Goal: Task Accomplishment & Management: Use online tool/utility

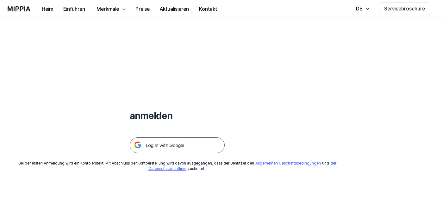
click at [166, 145] on img at bounding box center [177, 145] width 95 height 16
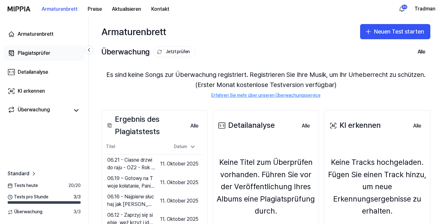
click at [32, 56] on div "Plagiatsprüfer" at bounding box center [34, 53] width 33 height 8
click at [35, 49] on link "Plagiatsprüfer" at bounding box center [44, 53] width 81 height 15
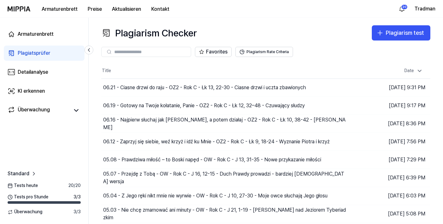
scroll to position [1, 0]
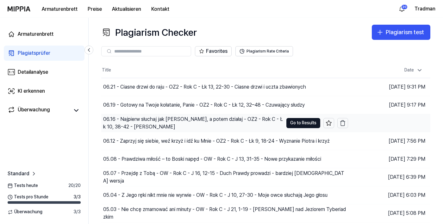
click at [183, 124] on div "06.16 - Najpierw słuchaj jak [PERSON_NAME], a potem działaj - OZ2 - Rok C - Łk …" at bounding box center [193, 122] width 180 height 15
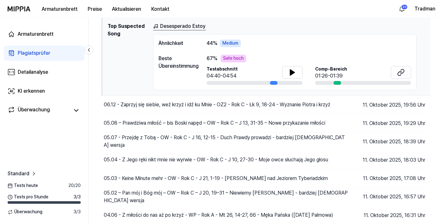
scroll to position [107, 0]
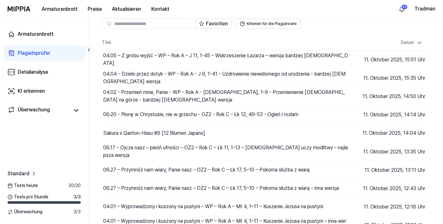
scroll to position [28, 0]
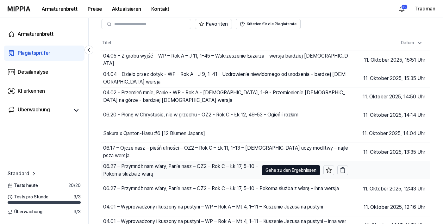
click at [159, 174] on div "06.27 – Przymnóż nam wiary, Panie nasz – OZ2 – Rok C – Łk 17, 5–10 – Pokorna sł…" at bounding box center [180, 169] width 155 height 15
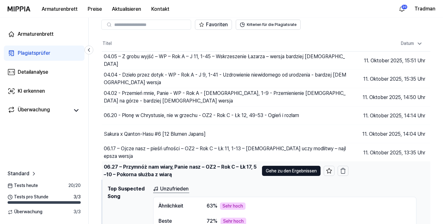
scroll to position [0, 0]
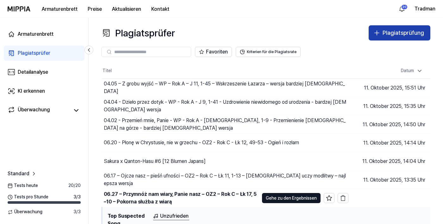
click at [377, 30] on icon "button" at bounding box center [377, 33] width 8 height 8
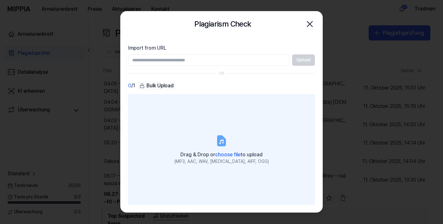
click at [232, 157] on span "choose file" at bounding box center [227, 154] width 25 height 6
click at [0, 0] on input "Drag & Drop or choose file to upload (MP3, AAC, WAV, FLAC, AIFF, OGG)" at bounding box center [0, 0] width 0 height 0
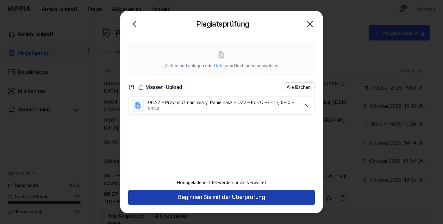
click at [147, 205] on button "Beginnen Sie mit der Überprüfung" at bounding box center [221, 197] width 187 height 15
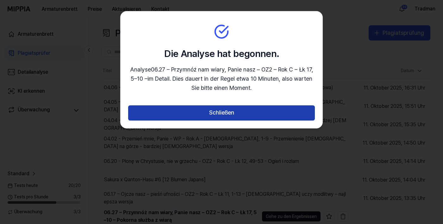
click at [165, 113] on button "Schließen" at bounding box center [221, 112] width 187 height 15
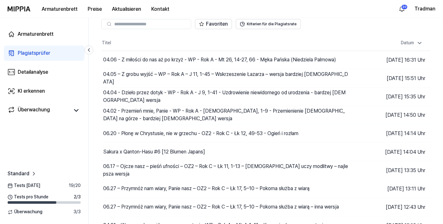
scroll to position [28, 0]
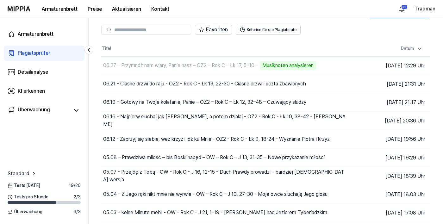
scroll to position [28, 0]
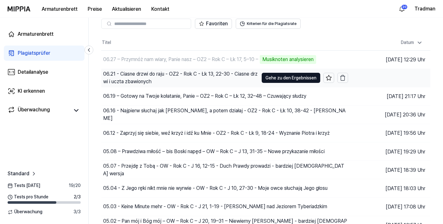
click at [144, 82] on font "06.21 - Ciasne drzwi do raju - OZ2 - Rok C - Łk 13, 22-30 - Ciasne drzwi i uczt…" at bounding box center [180, 78] width 154 height 14
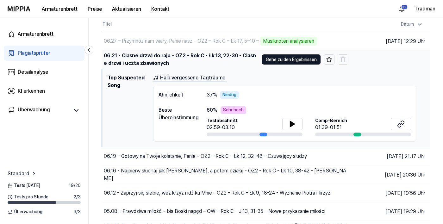
scroll to position [54, 0]
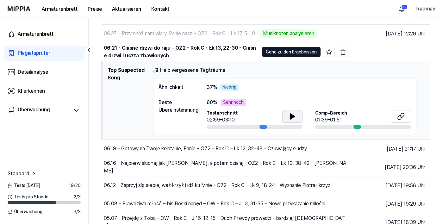
click at [297, 117] on button at bounding box center [292, 116] width 20 height 13
click at [397, 116] on icon at bounding box center [401, 117] width 8 height 8
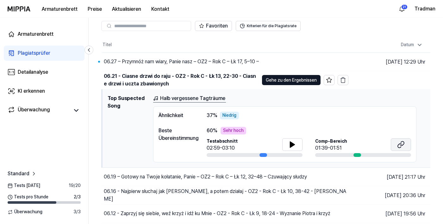
scroll to position [0, 0]
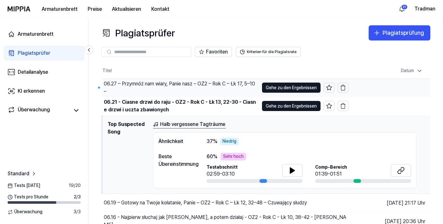
click at [146, 88] on div "06.27 – Przymnóż nam wiary, Panie nasz – OZ2 – Rok C – Łk 17, 5–10 –" at bounding box center [181, 87] width 155 height 15
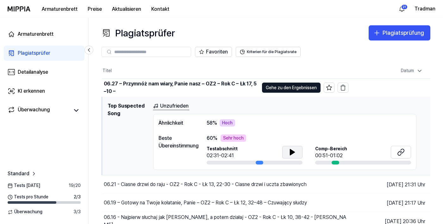
click at [295, 148] on icon at bounding box center [292, 152] width 8 height 8
click at [403, 151] on icon at bounding box center [401, 152] width 8 height 8
click at [384, 37] on div "Plagiatsprüfung" at bounding box center [402, 32] width 41 height 9
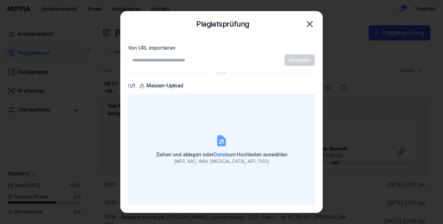
click at [214, 157] on font "Datei" at bounding box center [219, 154] width 12 height 6
click at [0, 0] on input "Ziehen und ablegen oder Datei zum Hochladen auswählen (MP3, AAC, WAV, [MEDICAL_…" at bounding box center [0, 0] width 0 height 0
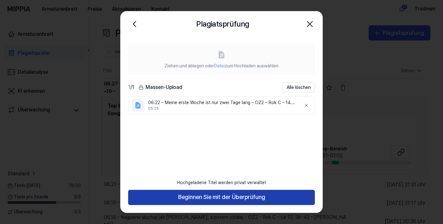
click at [162, 205] on button "Beginnen Sie mit der Überprüfung" at bounding box center [221, 197] width 187 height 15
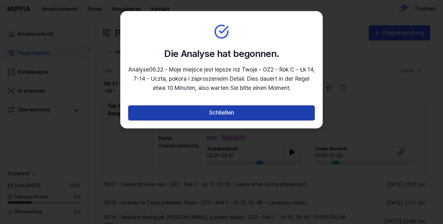
click at [157, 115] on button "Schließen" at bounding box center [221, 112] width 187 height 15
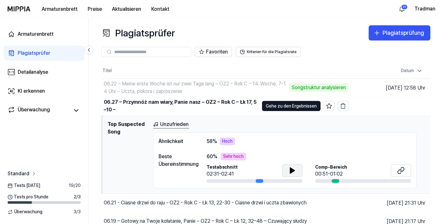
click at [22, 176] on font "Standard" at bounding box center [19, 173] width 22 height 6
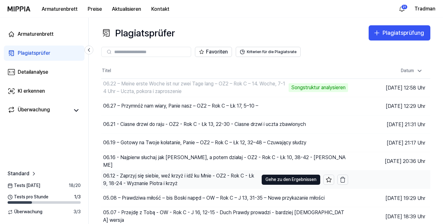
click at [130, 183] on font "06.12 - Zaprzyj się siebie, weź krzyż i idź ku Mnie - OZ2 - Rok C - Łk 9, 18-24…" at bounding box center [178, 180] width 151 height 14
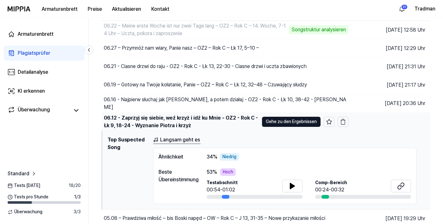
scroll to position [59, 0]
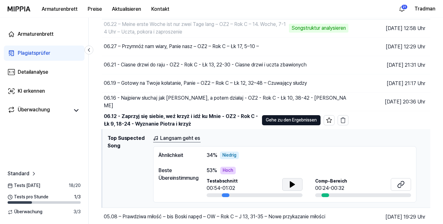
click at [291, 185] on icon at bounding box center [292, 184] width 4 height 6
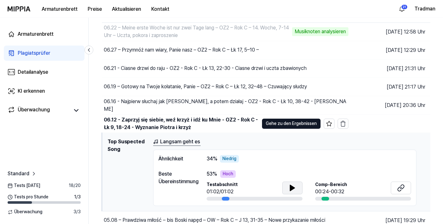
scroll to position [55, 0]
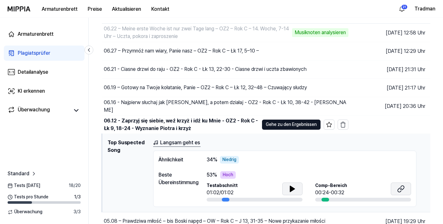
click at [403, 191] on icon at bounding box center [401, 189] width 8 height 8
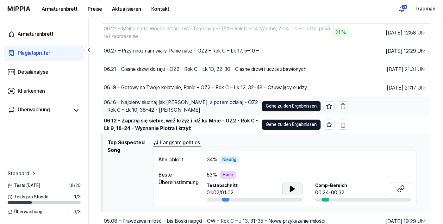
click at [161, 115] on div "06.16 - Najpierw słuchaj jak [PERSON_NAME], a potem działaj - OZ2 - Rok C - Łk …" at bounding box center [180, 106] width 157 height 18
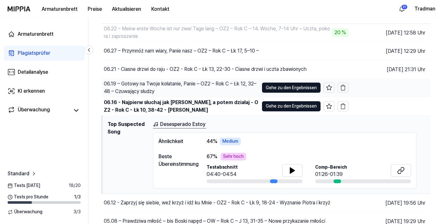
click at [138, 90] on font "06.19 – Gotowy na Twoje kołatanie, Panie – OZ2 – Rok C – Łk 12, 32–48 – Czuwają…" at bounding box center [180, 88] width 152 height 14
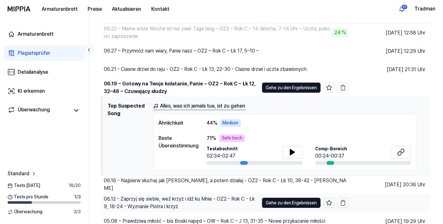
click at [155, 205] on font "06.12 - Zaprzyj się siebie, weź krzyż i idź ku Mnie - OZ2 - Rok C - Łk 9, 18-24…" at bounding box center [179, 203] width 151 height 14
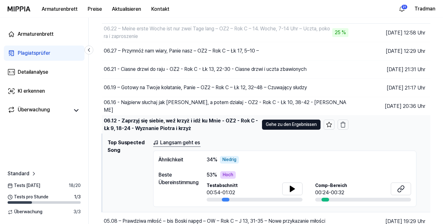
scroll to position [49, 0]
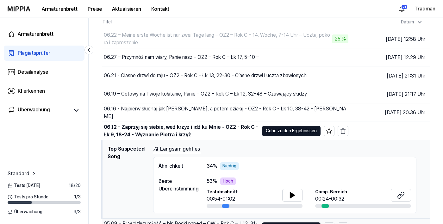
click at [130, 223] on font "05.08 – Prawdziwa miłość – bis Boski napęd – OW – Rok C – J 13, 31-35 – Nowe pr…" at bounding box center [181, 227] width 154 height 14
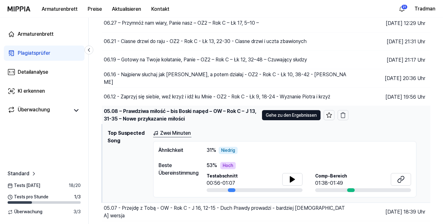
scroll to position [83, 0]
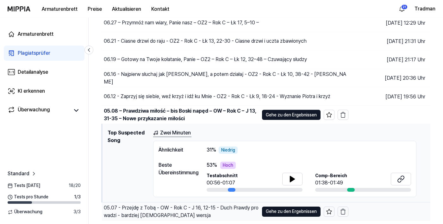
click at [131, 215] on font "05.07 - Przejdę z Tobą - OW - Rok C - J 16, 12-15 - Duch Prawdy prowadzi - bard…" at bounding box center [181, 212] width 155 height 14
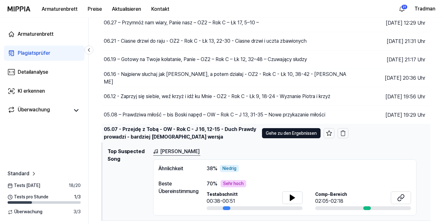
scroll to position [107, 0]
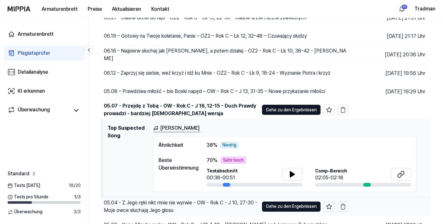
click at [156, 205] on font "05.04 - Z Jego ręki nikt mnie nie wyrwie - OW - Rok C - J 10, 27-30 - Moje owce…" at bounding box center [180, 206] width 153 height 14
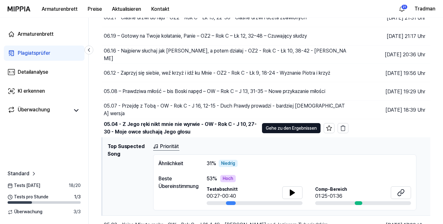
click at [177, 148] on font "Priorität" at bounding box center [169, 146] width 19 height 6
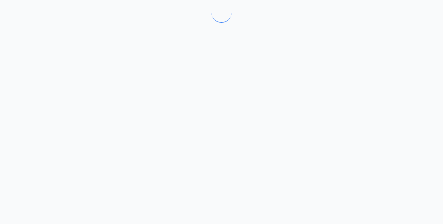
scroll to position [0, 0]
click at [166, 149] on div at bounding box center [221, 112] width 443 height 224
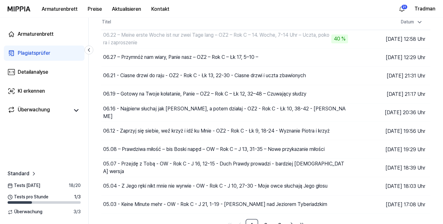
scroll to position [52, 0]
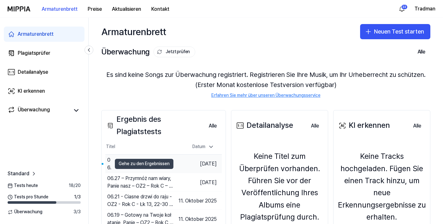
click at [144, 161] on font "Gehe zu den Ergebnissen" at bounding box center [144, 163] width 51 height 5
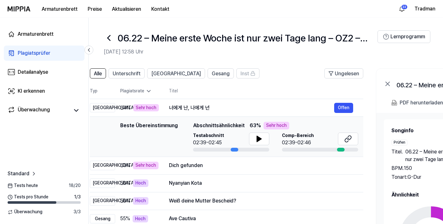
scroll to position [0, 15]
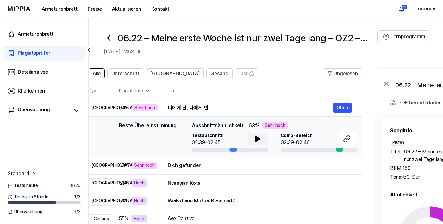
click at [254, 135] on icon at bounding box center [258, 139] width 8 height 8
click at [346, 137] on icon at bounding box center [347, 139] width 8 height 8
click at [141, 168] on font "Sehr hoch" at bounding box center [144, 165] width 21 height 6
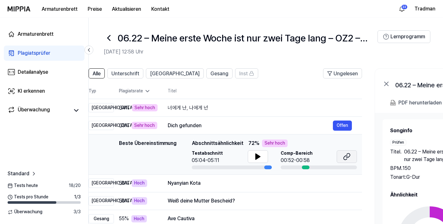
click at [342, 156] on button at bounding box center [346, 156] width 20 height 13
click at [251, 156] on button at bounding box center [258, 156] width 20 height 13
click at [168, 107] on font "너에게 난, 나에게 넌" at bounding box center [188, 108] width 40 height 6
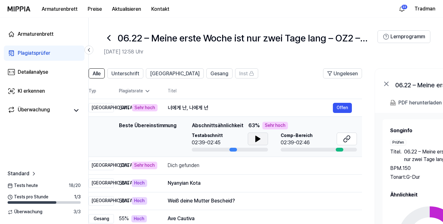
click at [257, 136] on icon at bounding box center [258, 139] width 8 height 8
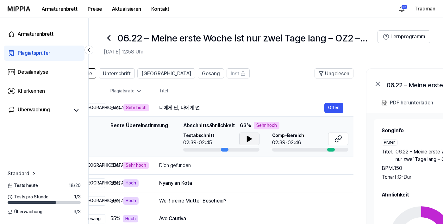
scroll to position [0, 24]
click at [338, 139] on icon at bounding box center [338, 139] width 8 height 8
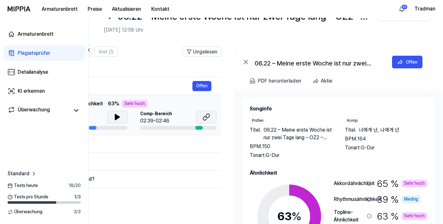
scroll to position [0, 0]
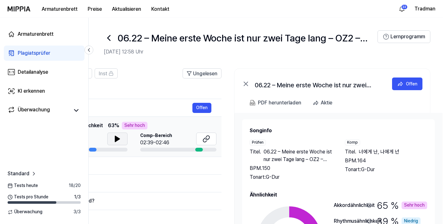
click at [111, 40] on icon at bounding box center [109, 38] width 10 height 10
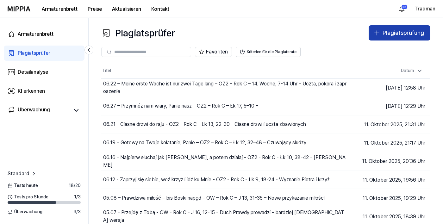
click at [385, 39] on button "Plagiatsprüfung" at bounding box center [399, 32] width 62 height 15
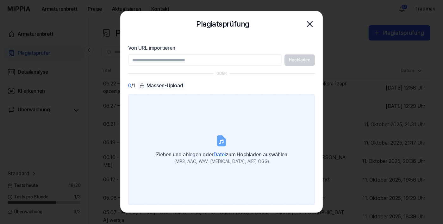
click at [216, 158] on div "Ziehen und ablegen oder Datei zum Hochladen auswählen" at bounding box center [221, 154] width 131 height 9
click at [0, 0] on input "Ziehen und ablegen oder Datei zum Hochladen auswählen (MP3, AAC, WAV, [MEDICAL_…" at bounding box center [0, 0] width 0 height 0
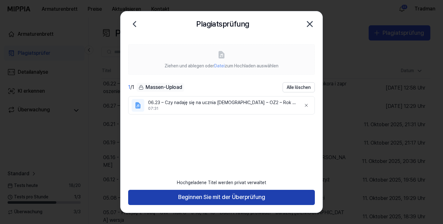
click at [173, 205] on button "Beginnen Sie mit der Überprüfung" at bounding box center [221, 197] width 187 height 15
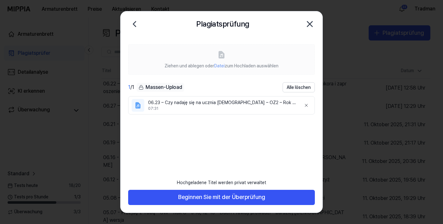
click at [171, 217] on div at bounding box center [221, 112] width 443 height 224
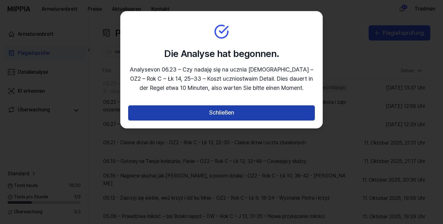
click at [156, 110] on button "Schließen" at bounding box center [221, 112] width 187 height 15
